Goal: Entertainment & Leisure: Consume media (video, audio)

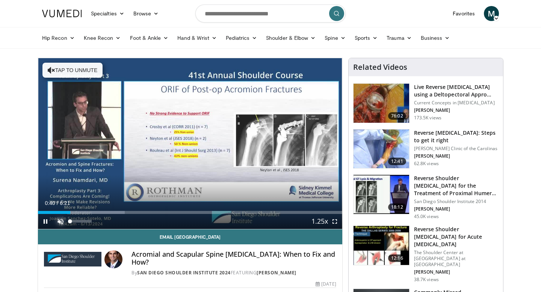
click at [64, 222] on span "Video Player" at bounding box center [60, 221] width 15 height 15
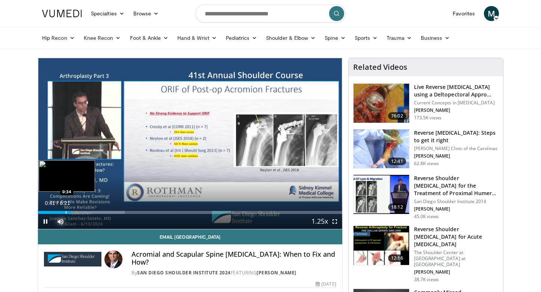
click at [66, 212] on div "Progress Bar" at bounding box center [66, 212] width 1 height 3
click at [61, 213] on div "Progress Bar" at bounding box center [61, 212] width 1 height 3
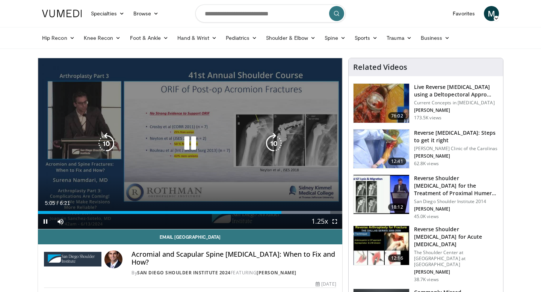
click at [189, 145] on icon "Video Player" at bounding box center [190, 143] width 21 height 21
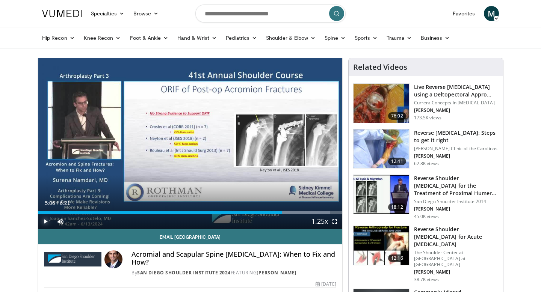
click at [48, 223] on span "Video Player" at bounding box center [45, 221] width 15 height 15
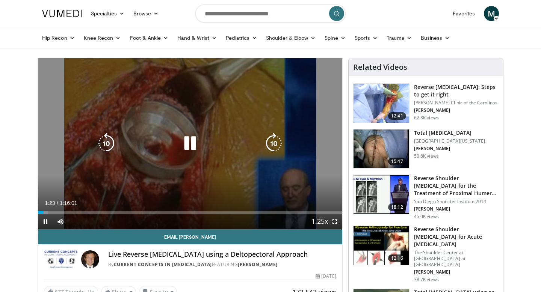
click at [46, 221] on div "10 seconds Tap to unmute" at bounding box center [190, 143] width 304 height 171
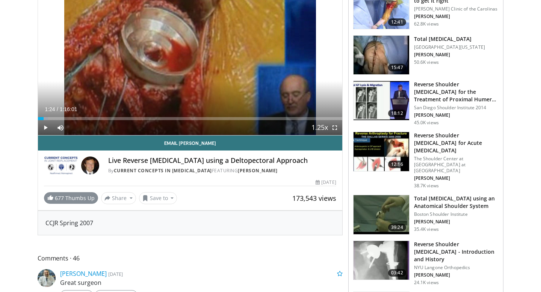
scroll to position [109, 0]
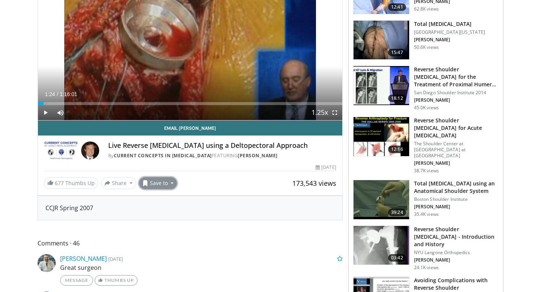
click at [171, 186] on button "Save to" at bounding box center [158, 183] width 38 height 12
click at [173, 204] on span "Add to Favorites" at bounding box center [171, 199] width 46 height 8
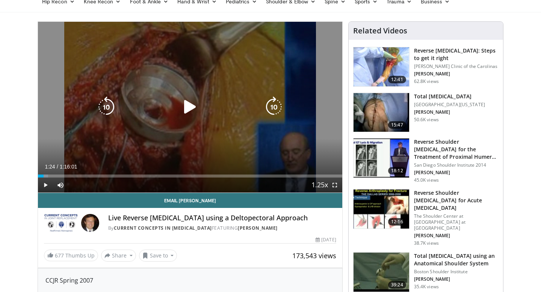
scroll to position [33, 0]
